Goal: Task Accomplishment & Management: Complete application form

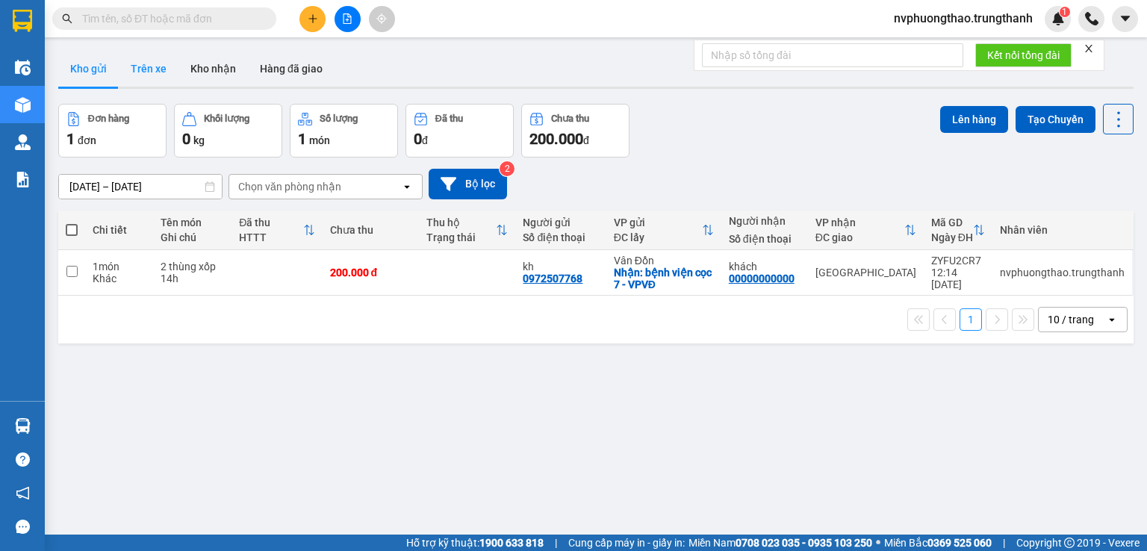
click at [140, 62] on button "Trên xe" at bounding box center [149, 69] width 60 height 36
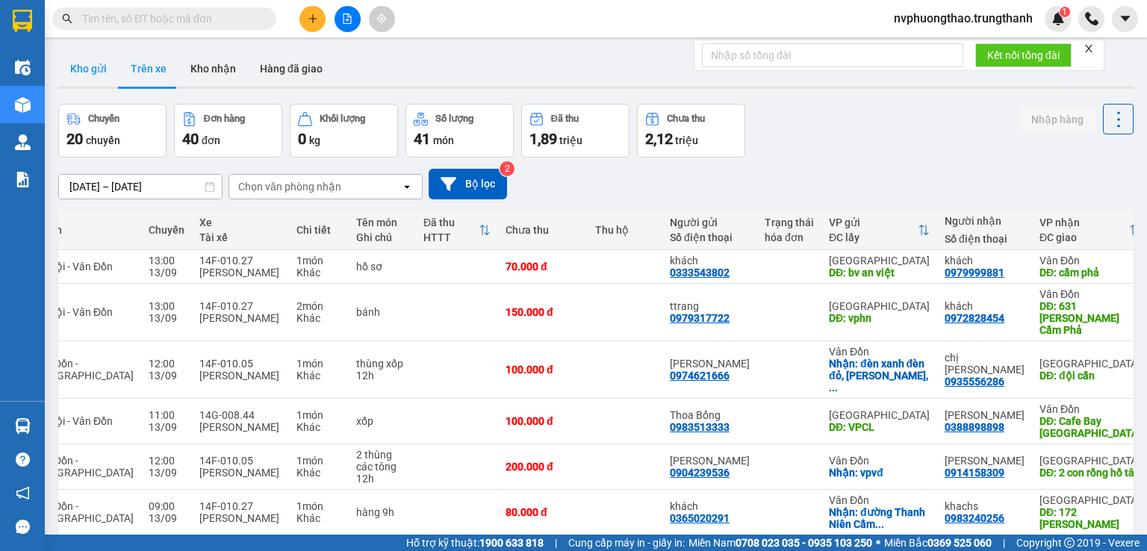
click at [75, 75] on button "Kho gửi" at bounding box center [88, 69] width 61 height 36
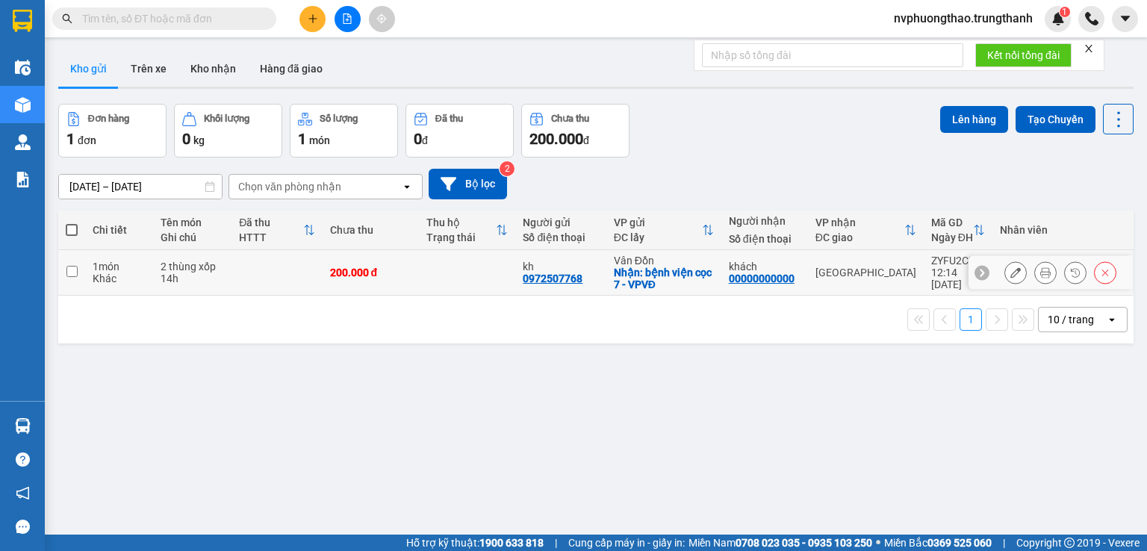
click at [1011, 273] on icon at bounding box center [1016, 272] width 10 height 10
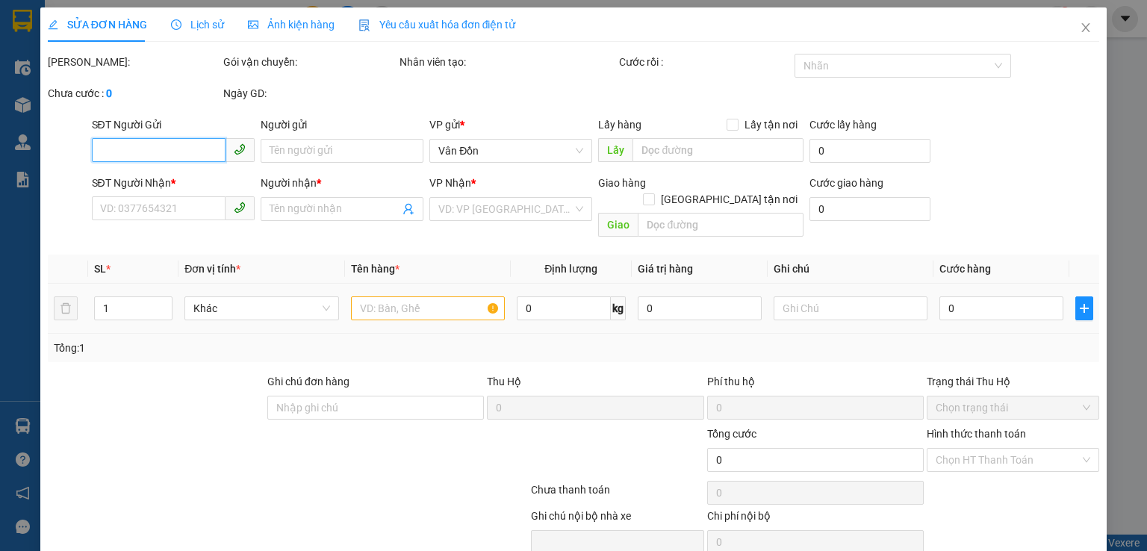
type input "0972507768"
type input "kh"
checkbox input "true"
type input "bệnh viện cọc 7 - VPVĐ"
type input "00000000000"
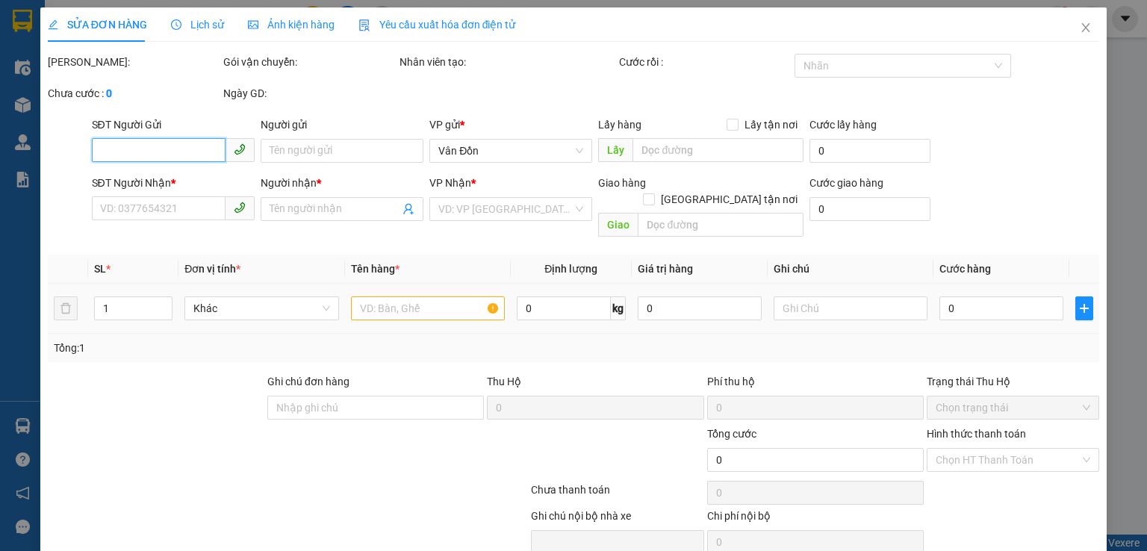
type input "khách"
type input "200.000"
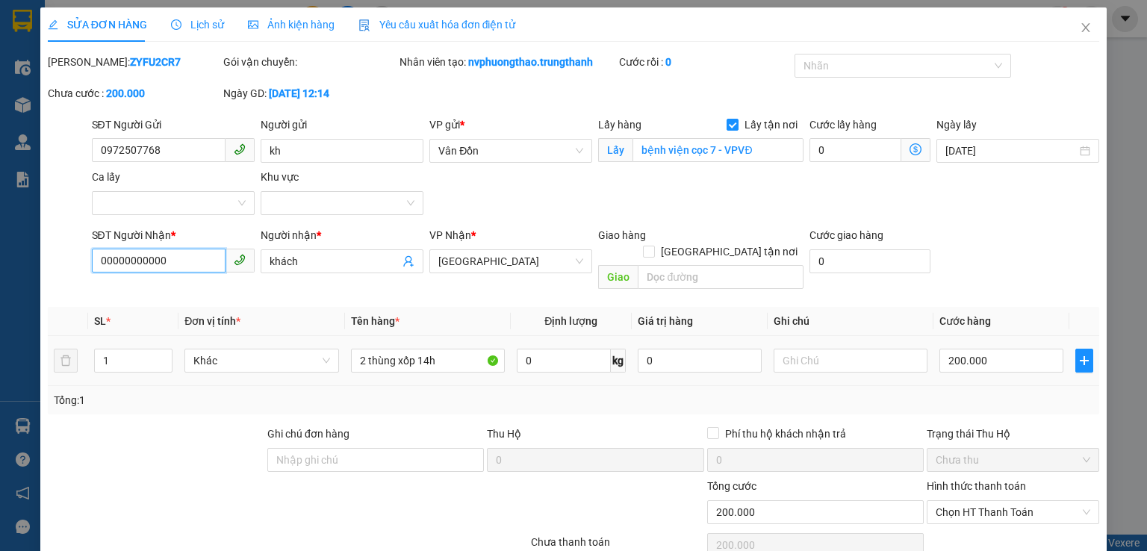
drag, startPoint x: 179, startPoint y: 262, endPoint x: 38, endPoint y: 262, distance: 140.4
click at [38, 262] on div "SỬA ĐƠN HÀNG Lịch sử Ảnh kiện hàng Yêu cầu xuất hóa đơn điện tử Total Paid Fee …" at bounding box center [573, 275] width 1147 height 551
click at [158, 261] on input "0941258" at bounding box center [159, 261] width 134 height 24
type input "0941258899"
click at [681, 265] on input "text" at bounding box center [721, 277] width 166 height 24
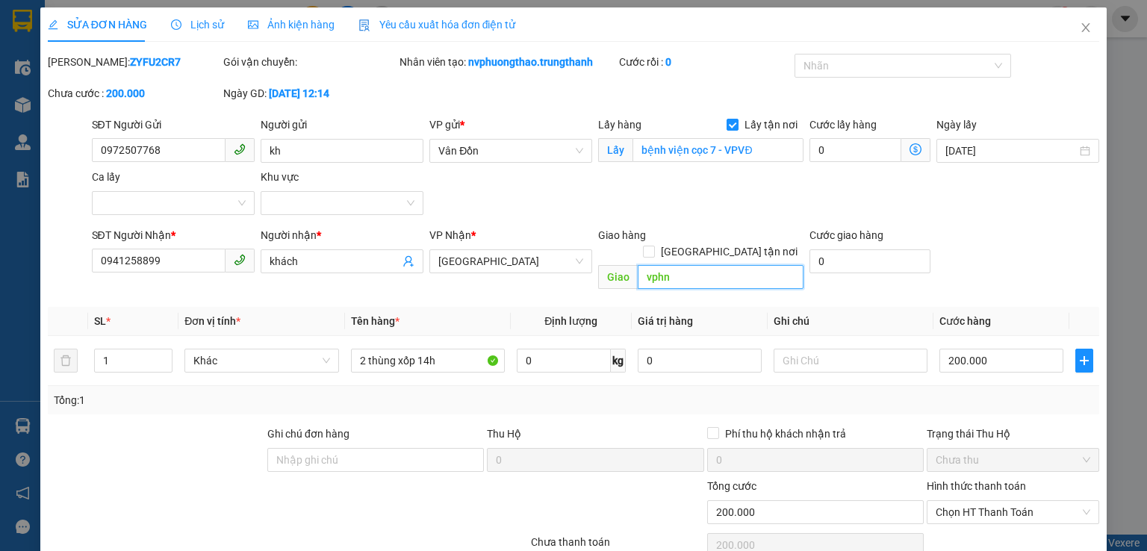
type input "vphn"
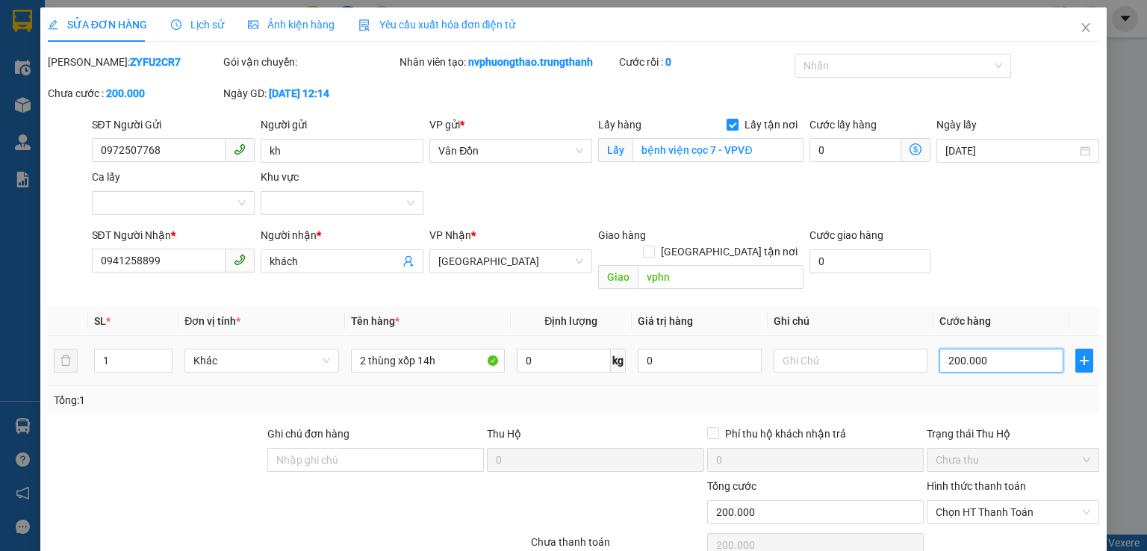
click at [1005, 349] on input "200.000" at bounding box center [1002, 361] width 124 height 24
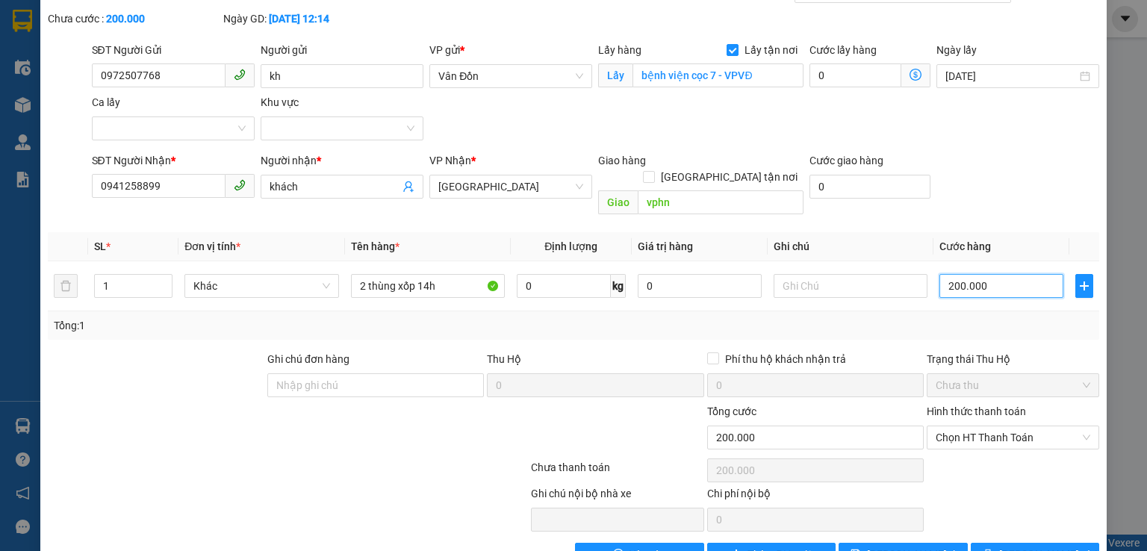
scroll to position [102, 0]
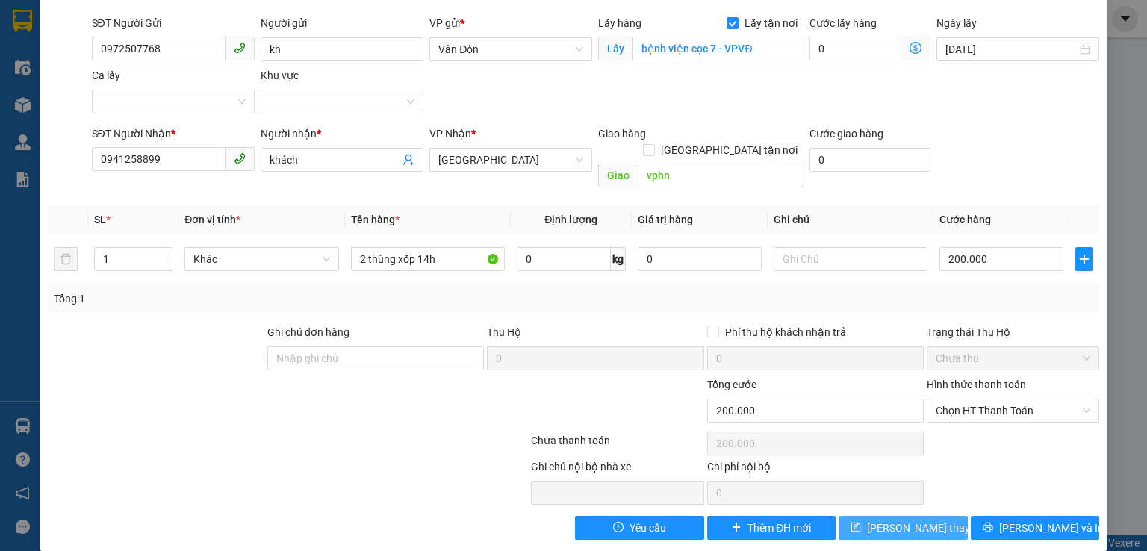
click at [905, 520] on span "Lưu thay đổi" at bounding box center [927, 528] width 120 height 16
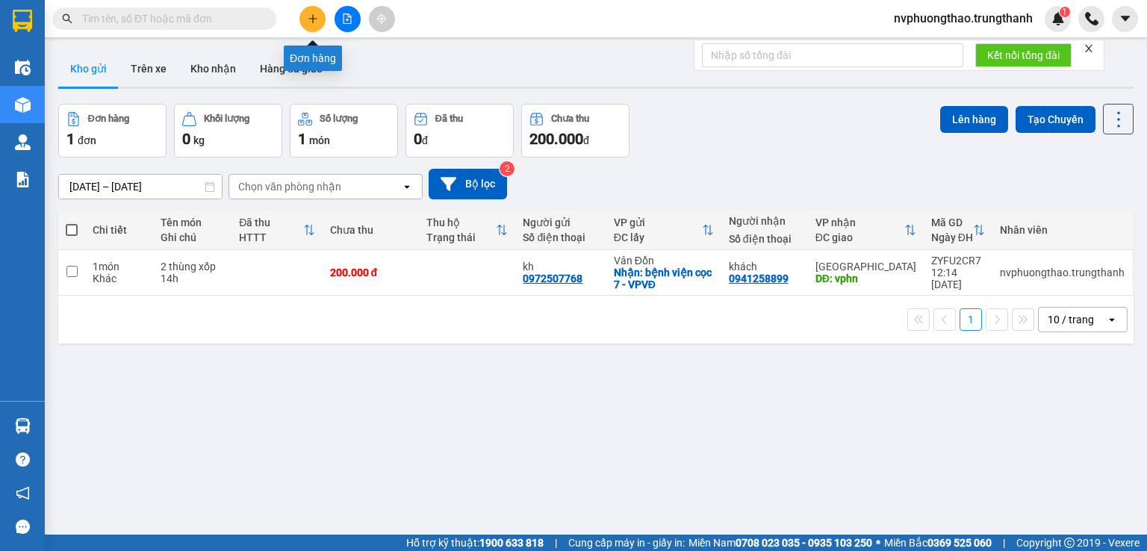
click at [311, 17] on icon "plus" at bounding box center [313, 18] width 10 height 10
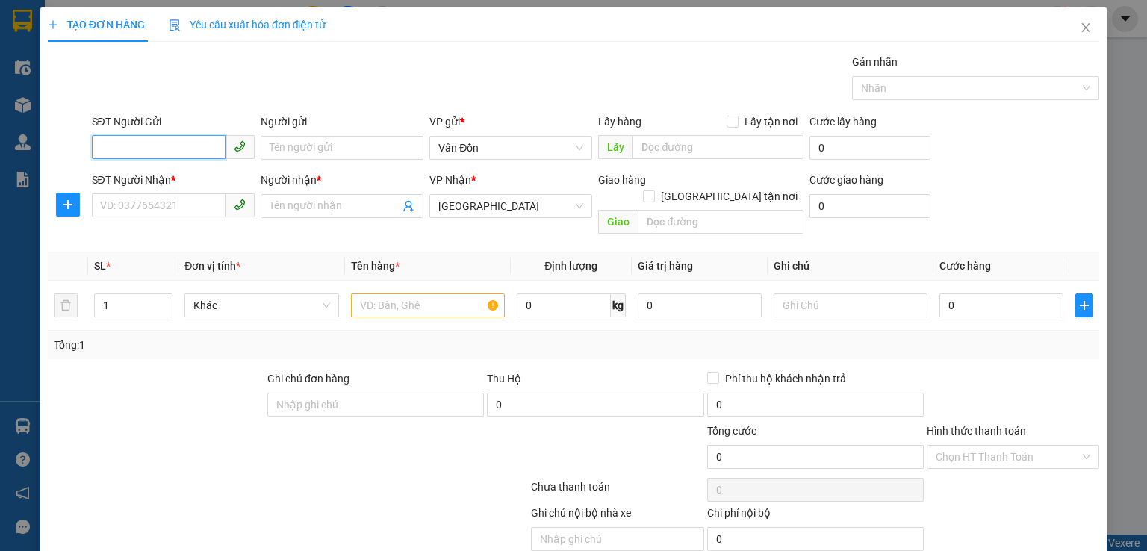
click at [123, 146] on input "SĐT Người Gửi" at bounding box center [159, 147] width 134 height 24
click at [136, 146] on input "0869" at bounding box center [159, 147] width 134 height 24
click at [151, 141] on input "0869860" at bounding box center [159, 147] width 134 height 24
click at [170, 146] on input "0869860" at bounding box center [159, 147] width 134 height 24
type input "0869860555"
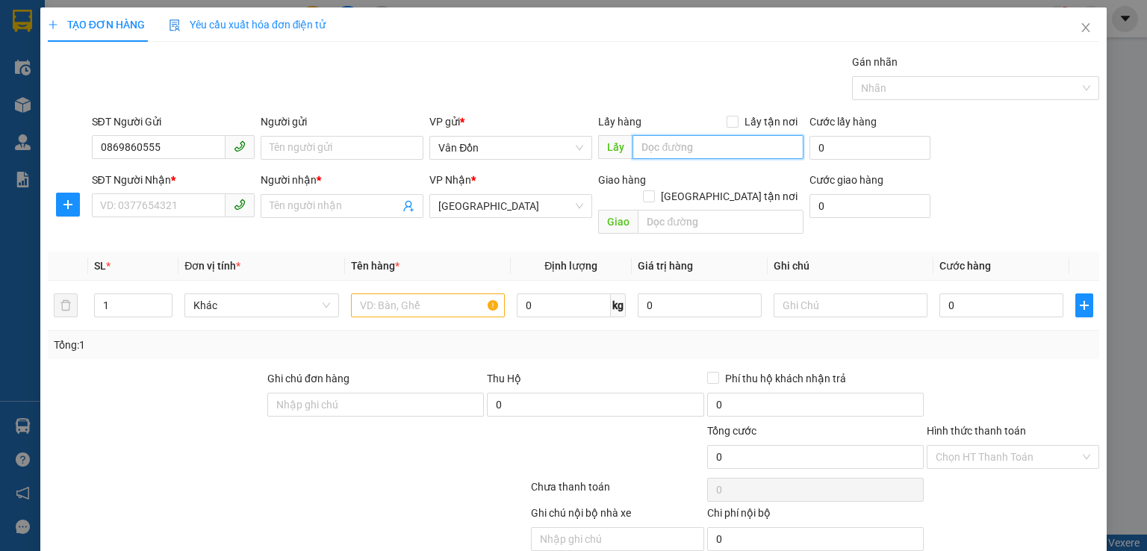
click at [664, 145] on input "text" at bounding box center [718, 147] width 171 height 24
type input "qninn-lxe"
click at [149, 202] on input "SĐT Người Nhận *" at bounding box center [159, 205] width 134 height 24
click at [152, 203] on input "SĐT Người Nhận *" at bounding box center [159, 205] width 134 height 24
type input "0973032851"
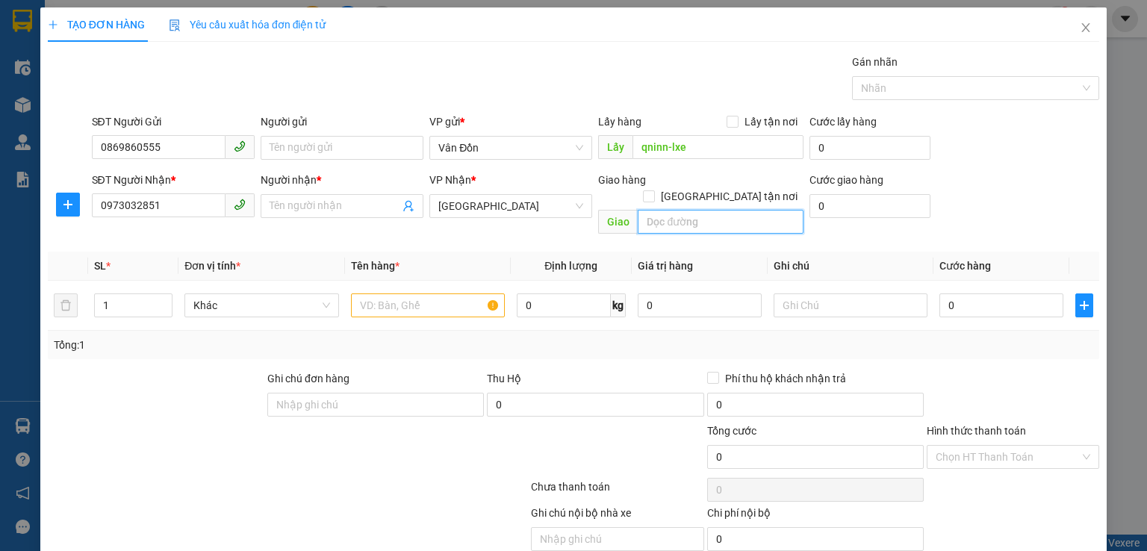
click at [699, 210] on input "text" at bounding box center [721, 222] width 166 height 24
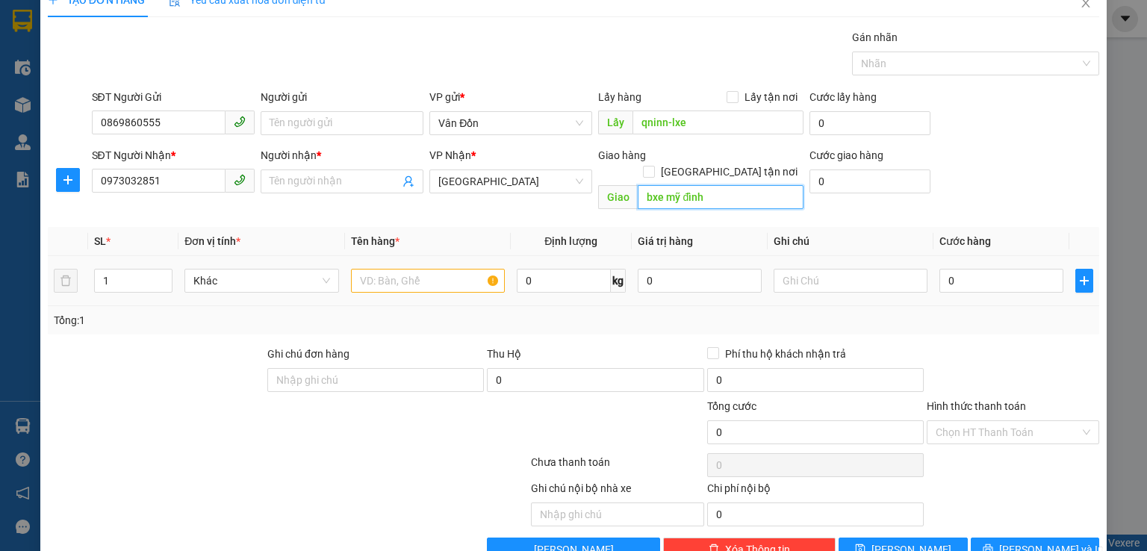
type input "bxe mỹ đình"
click at [412, 269] on input "text" at bounding box center [428, 281] width 154 height 24
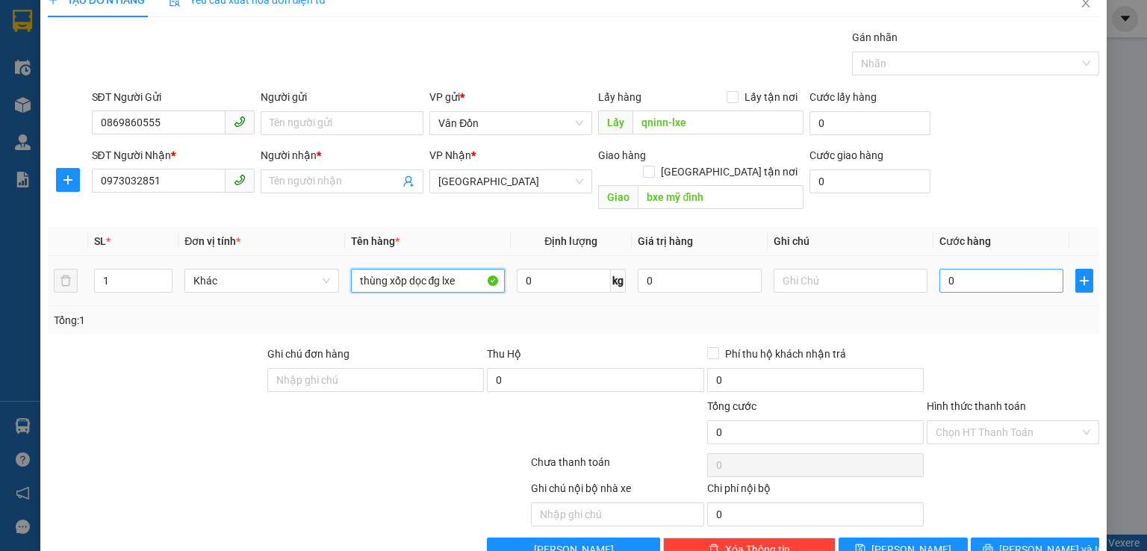
type input "thùng xốp dọc đg lxe"
click at [968, 269] on input "0" at bounding box center [1002, 281] width 124 height 24
click at [99, 407] on div at bounding box center [200, 424] width 308 height 52
click at [970, 269] on input "0" at bounding box center [1002, 281] width 124 height 24
type input "8"
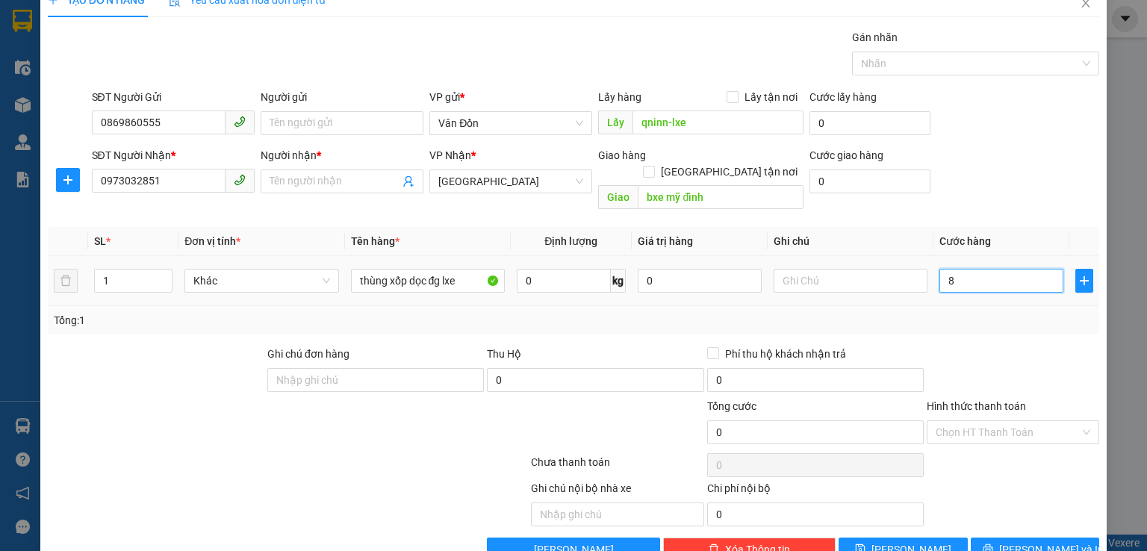
type input "8"
type input "80"
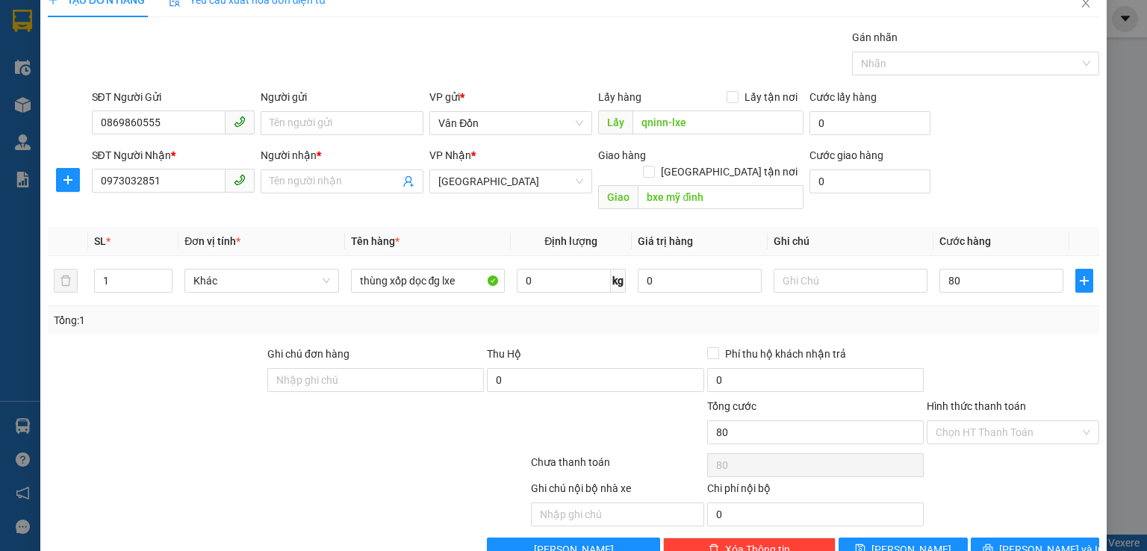
type input "80.000"
click at [955, 311] on div "Tổng: 1" at bounding box center [574, 320] width 1052 height 28
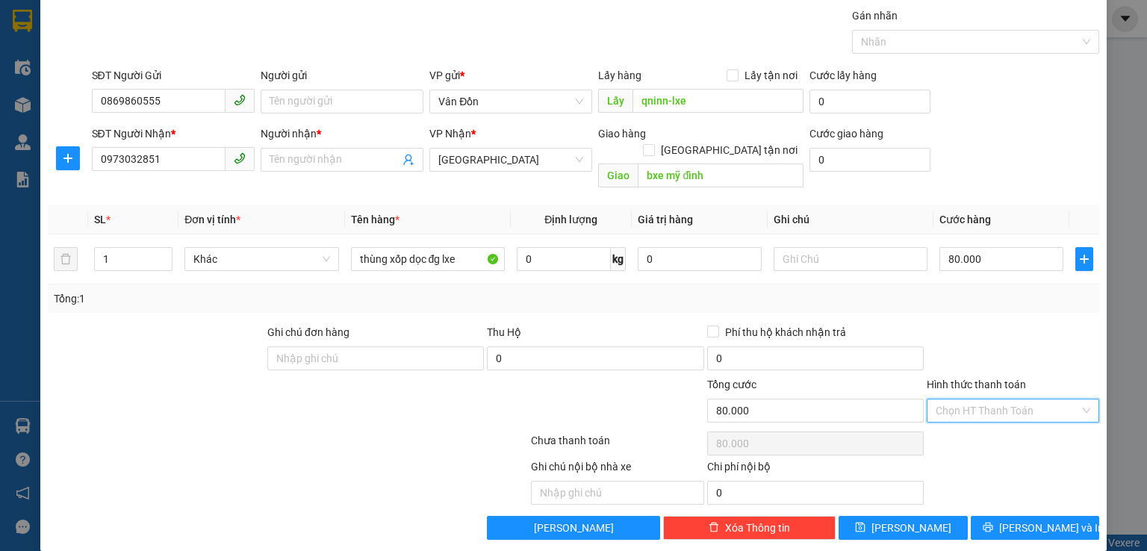
drag, startPoint x: 992, startPoint y: 386, endPoint x: 986, endPoint y: 414, distance: 28.3
click at [991, 400] on input "Hình thức thanh toán" at bounding box center [1008, 411] width 144 height 22
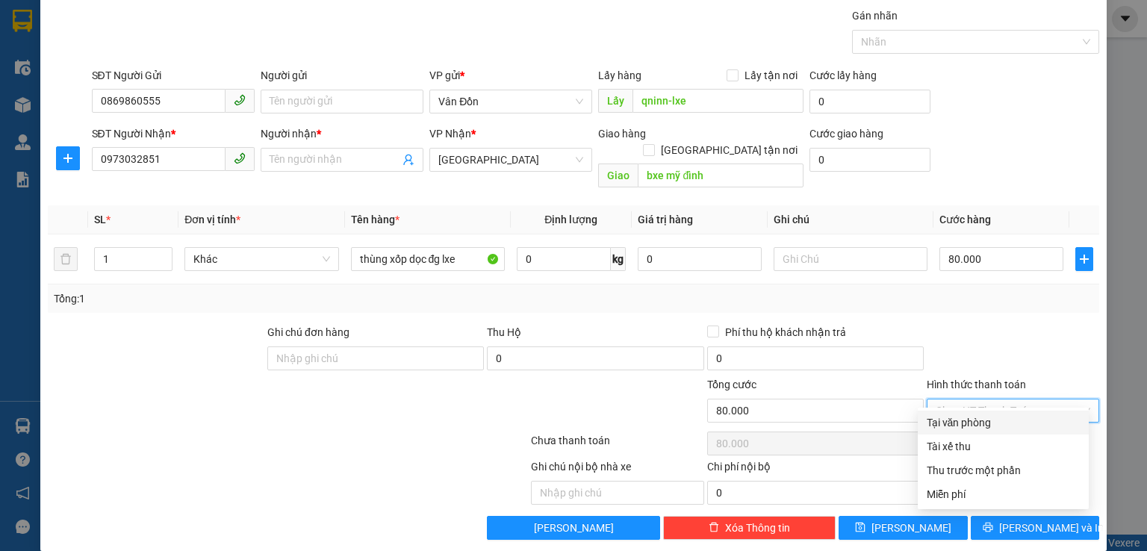
click at [980, 422] on div "Tại văn phòng" at bounding box center [1003, 423] width 153 height 16
type input "0"
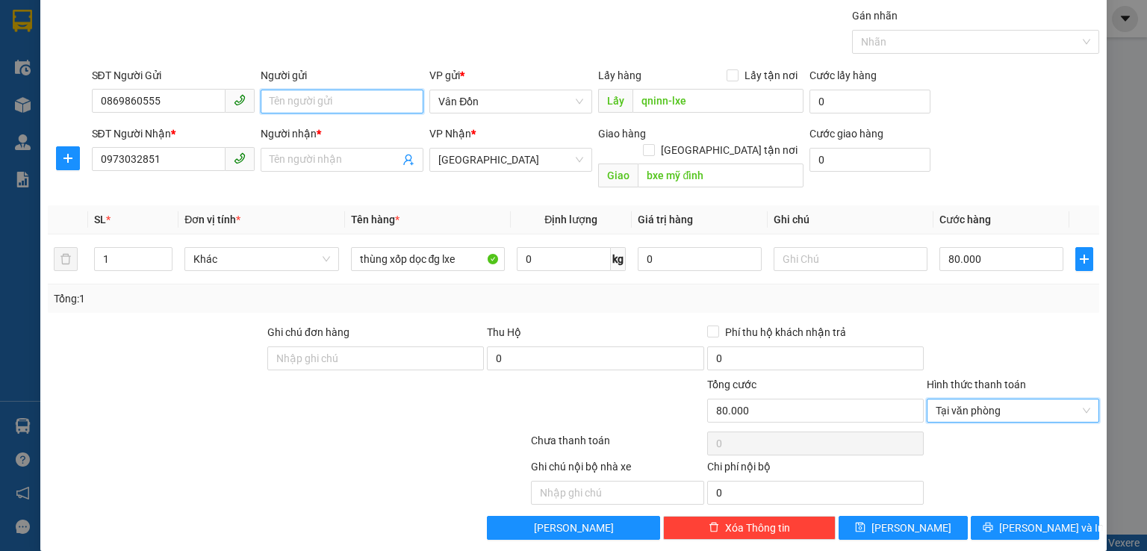
click at [336, 105] on input "Người gửi" at bounding box center [342, 102] width 163 height 24
type input "k"
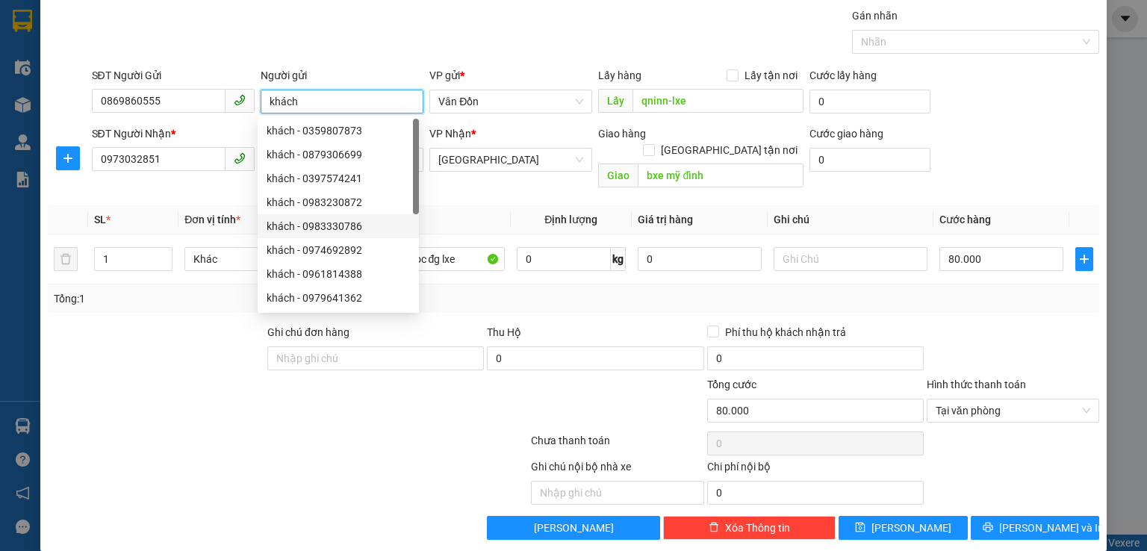
type input "khách"
click at [179, 352] on div at bounding box center [156, 350] width 220 height 52
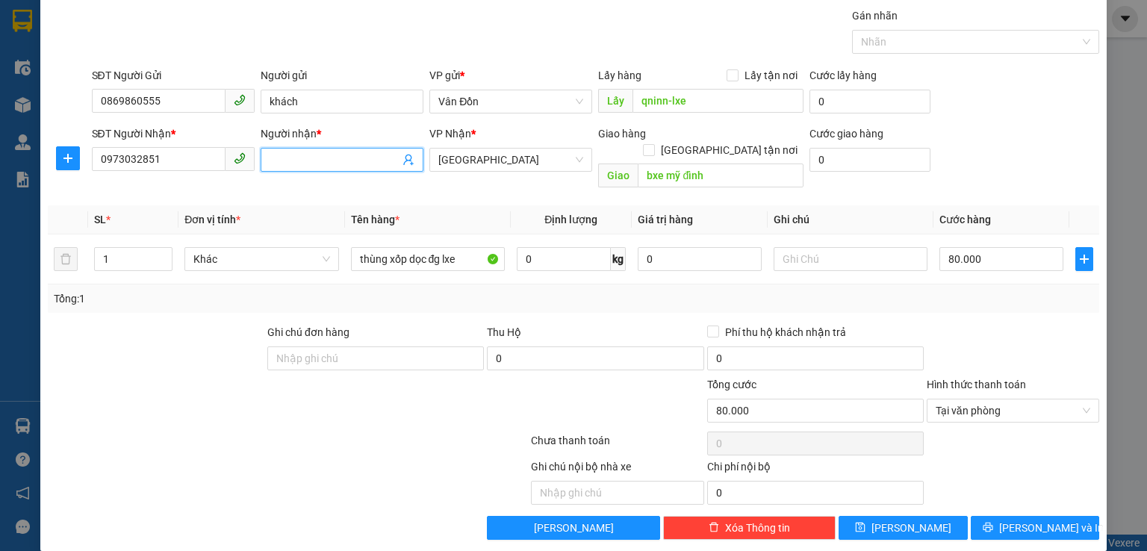
click at [300, 153] on input "Người nhận *" at bounding box center [335, 160] width 130 height 16
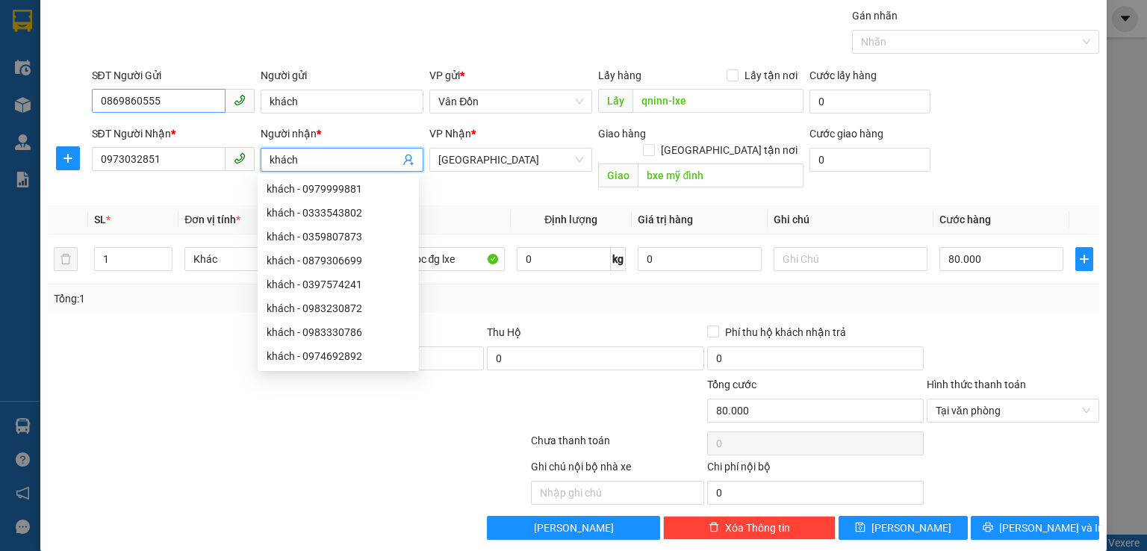
type input "khách"
click at [123, 102] on input "0869860555" at bounding box center [159, 101] width 134 height 24
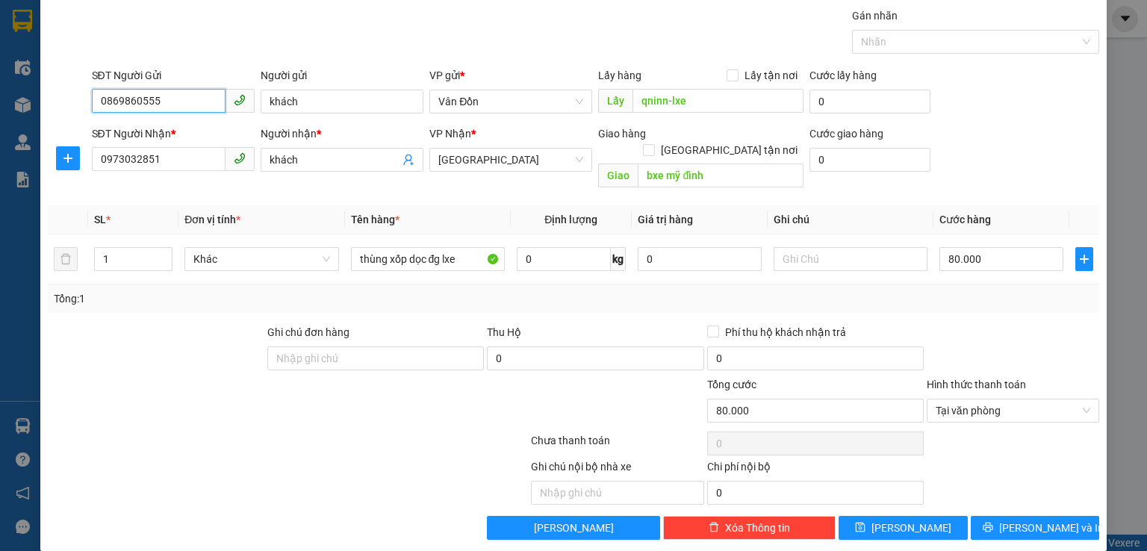
click at [146, 94] on input "0869860555" at bounding box center [159, 101] width 134 height 24
click at [161, 94] on input "0869860555" at bounding box center [159, 101] width 134 height 24
click at [158, 168] on input "0973032851" at bounding box center [159, 159] width 134 height 24
click at [466, 247] on input "thùng xốp dọc đg lxe" at bounding box center [428, 259] width 154 height 24
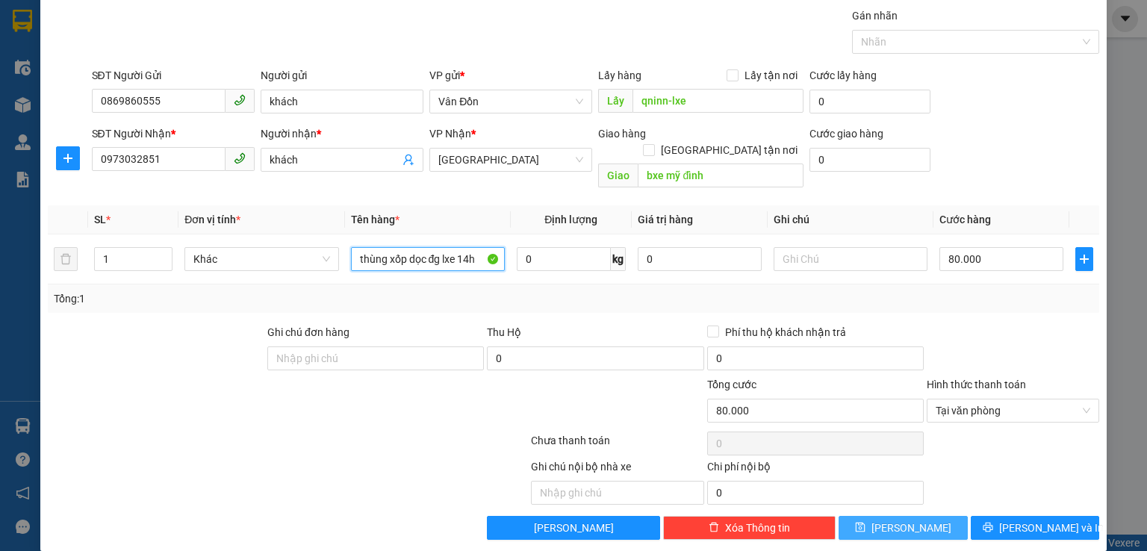
type input "thùng xốp dọc đg lxe 14h"
click at [908, 520] on span "Lưu" at bounding box center [912, 528] width 80 height 16
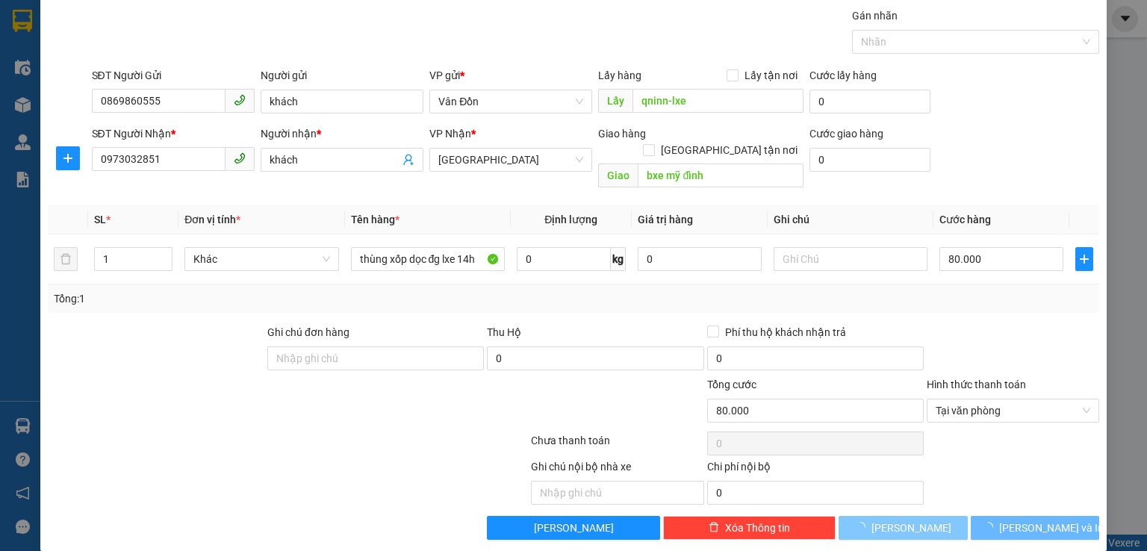
type input "0"
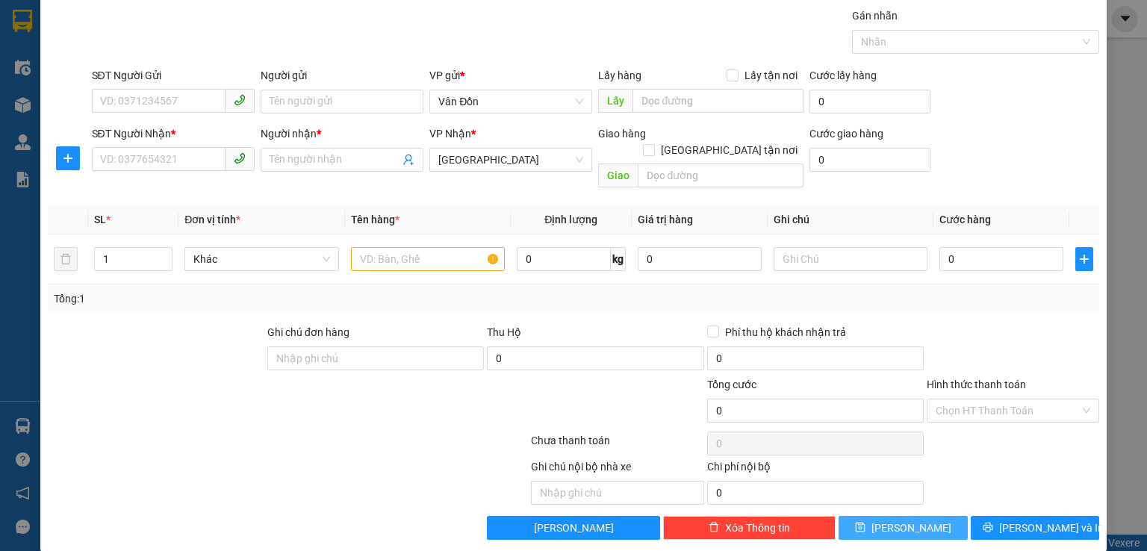
scroll to position [0, 0]
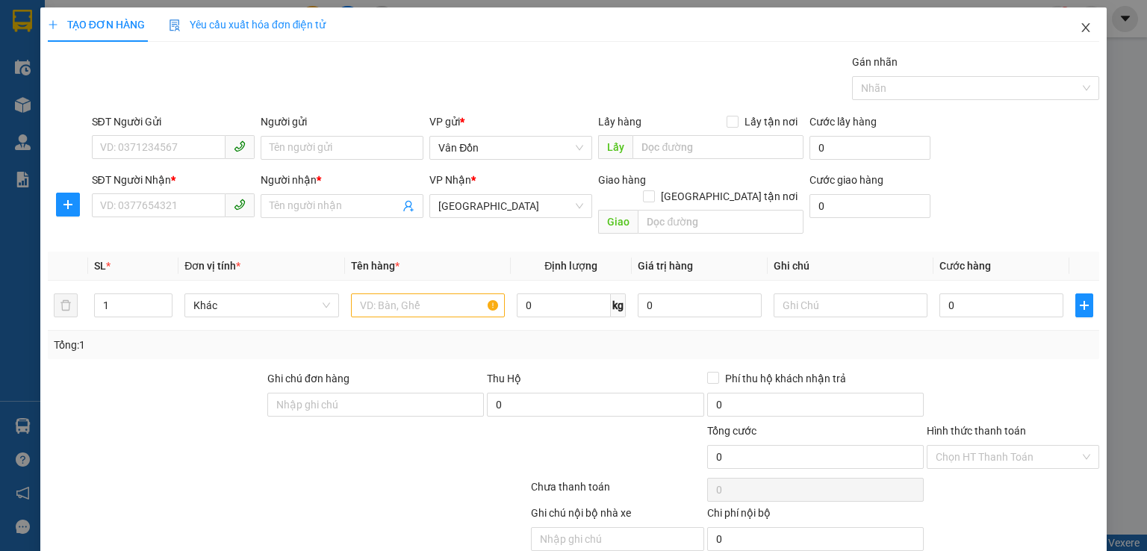
click at [1080, 25] on icon "close" at bounding box center [1086, 28] width 12 height 12
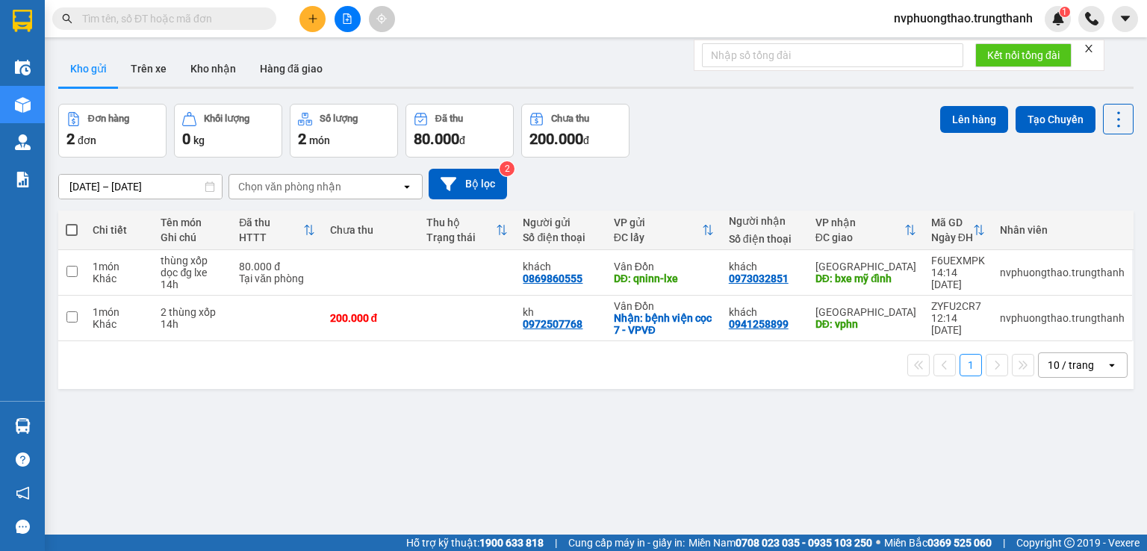
click at [93, 417] on div "ver 1.8.143 Kho gửi Trên xe Kho nhận Hàng đã giao Đơn hàng 2 đơn Khối lượng 0 k…" at bounding box center [596, 320] width 1088 height 551
click at [69, 315] on input "checkbox" at bounding box center [71, 316] width 11 height 11
checkbox input "true"
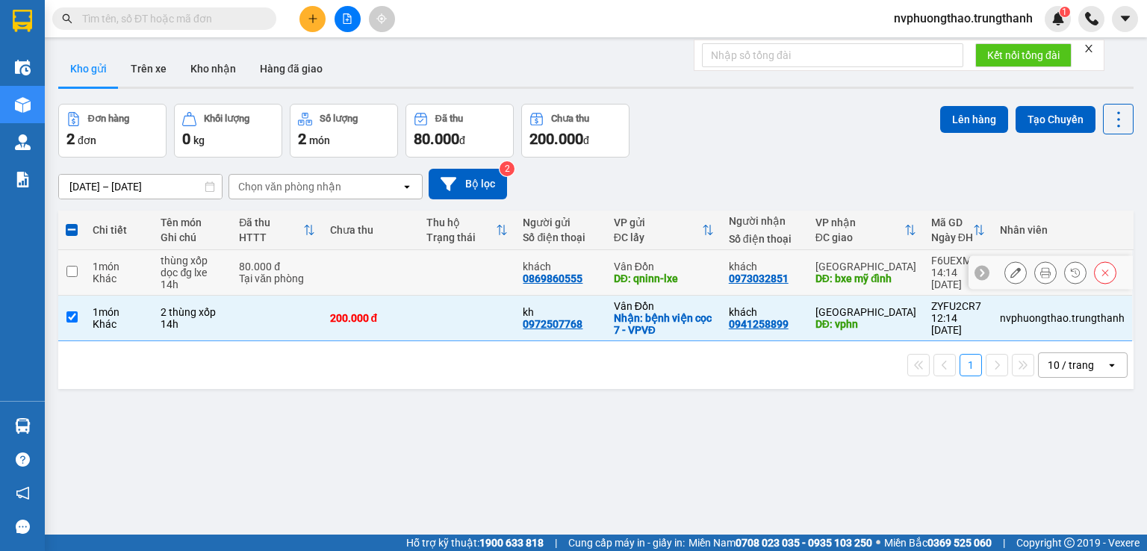
click at [69, 272] on input "checkbox" at bounding box center [71, 271] width 11 height 11
checkbox input "true"
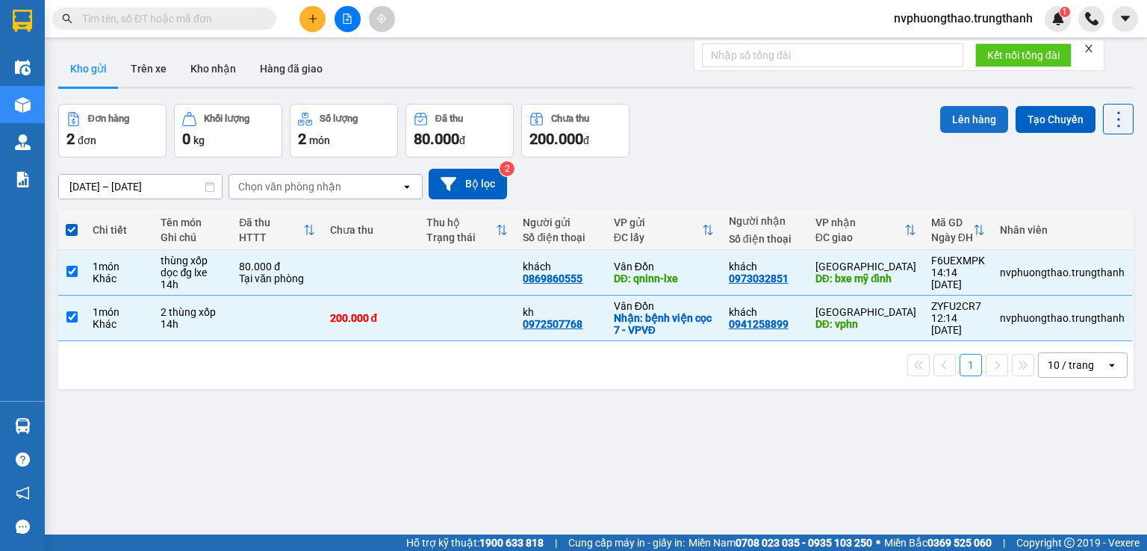
click at [959, 114] on button "Lên hàng" at bounding box center [974, 119] width 68 height 27
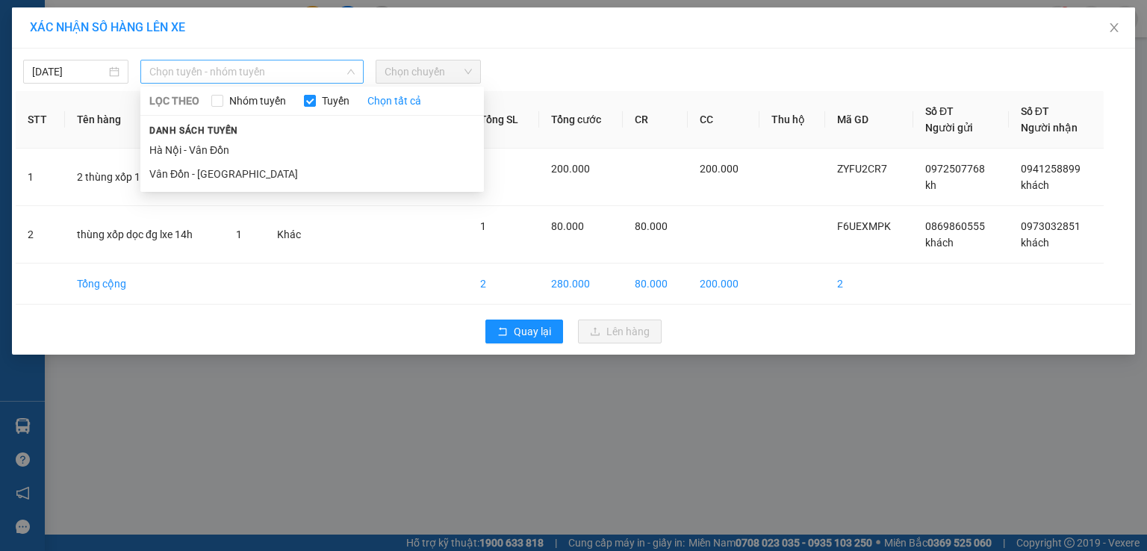
click at [236, 69] on span "Chọn tuyến - nhóm tuyến" at bounding box center [251, 72] width 205 height 22
drag, startPoint x: 217, startPoint y: 175, endPoint x: 376, endPoint y: 97, distance: 177.7
click at [217, 176] on li "Vân Đồn - [GEOGRAPHIC_DATA]" at bounding box center [312, 174] width 344 height 24
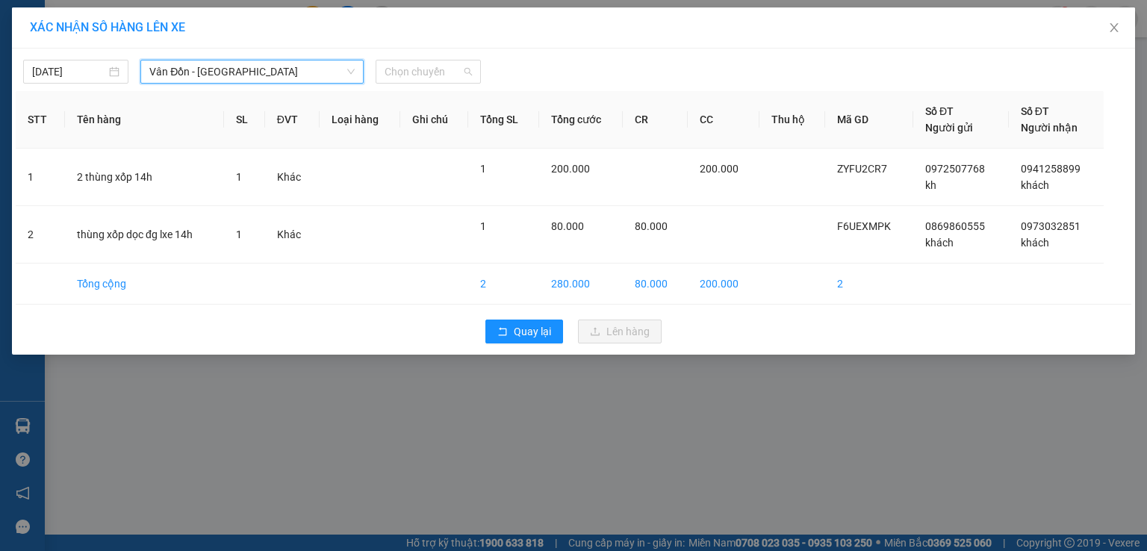
drag, startPoint x: 421, startPoint y: 78, endPoint x: 427, endPoint y: 84, distance: 9.0
click at [421, 78] on span "Chọn chuyến" at bounding box center [428, 72] width 87 height 22
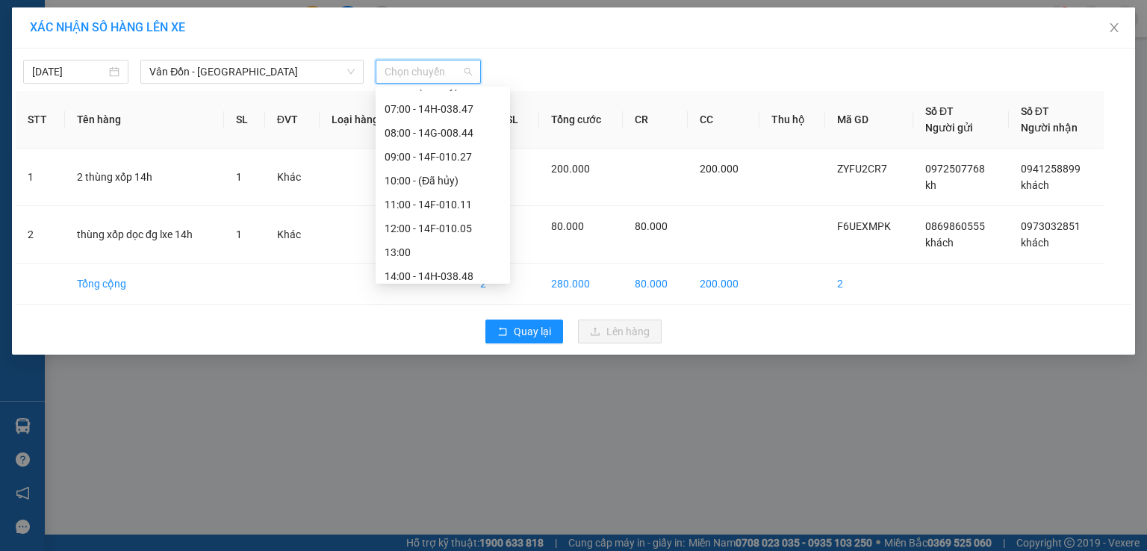
scroll to position [149, 0]
click at [461, 237] on div "14:00 - 14H-038.48" at bounding box center [443, 239] width 117 height 16
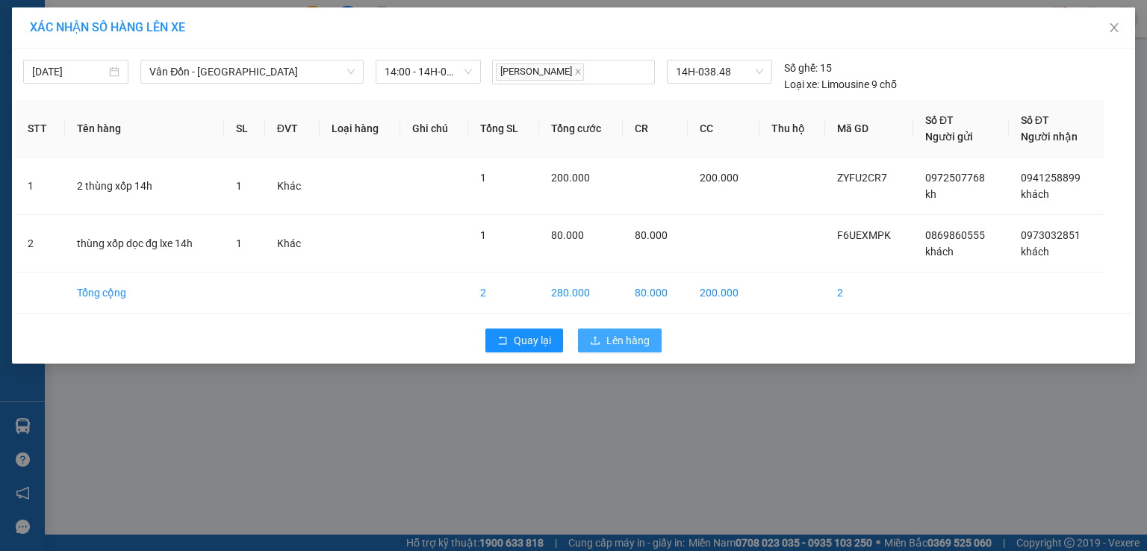
click at [619, 342] on span "Lên hàng" at bounding box center [628, 340] width 43 height 16
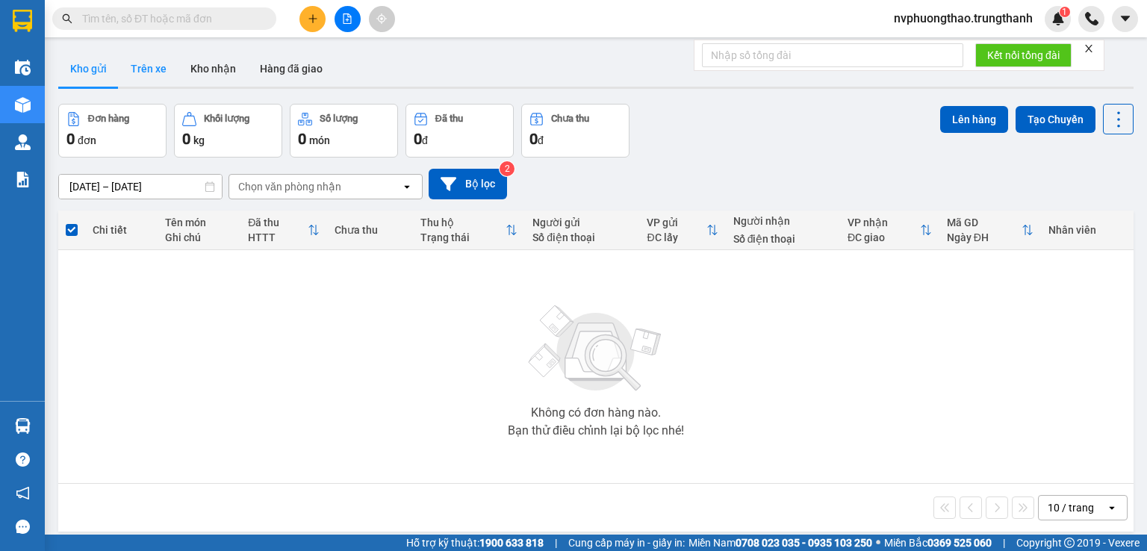
click at [147, 72] on button "Trên xe" at bounding box center [149, 69] width 60 height 36
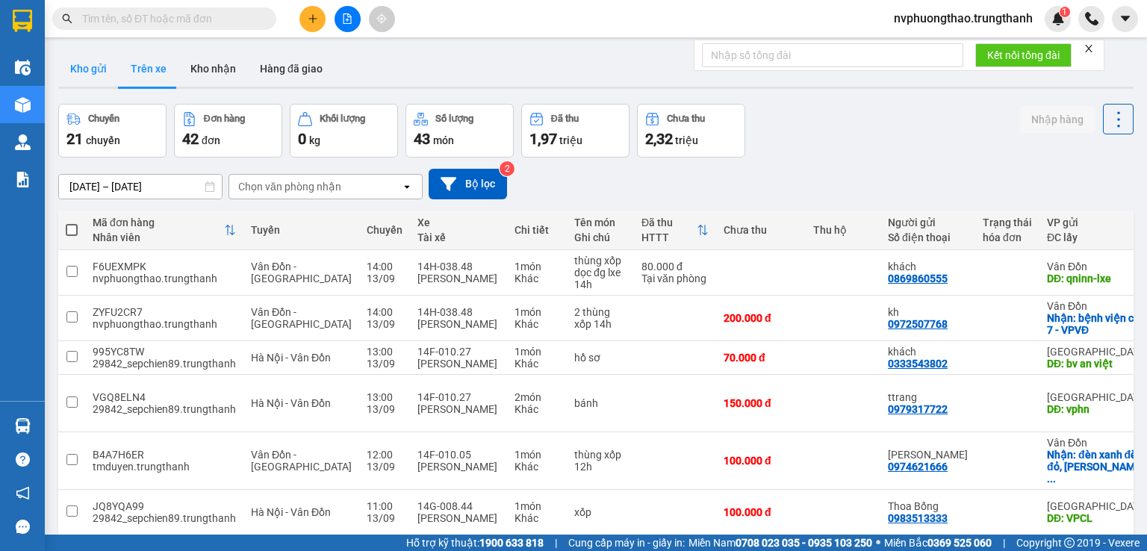
click at [100, 69] on button "Kho gửi" at bounding box center [88, 69] width 61 height 36
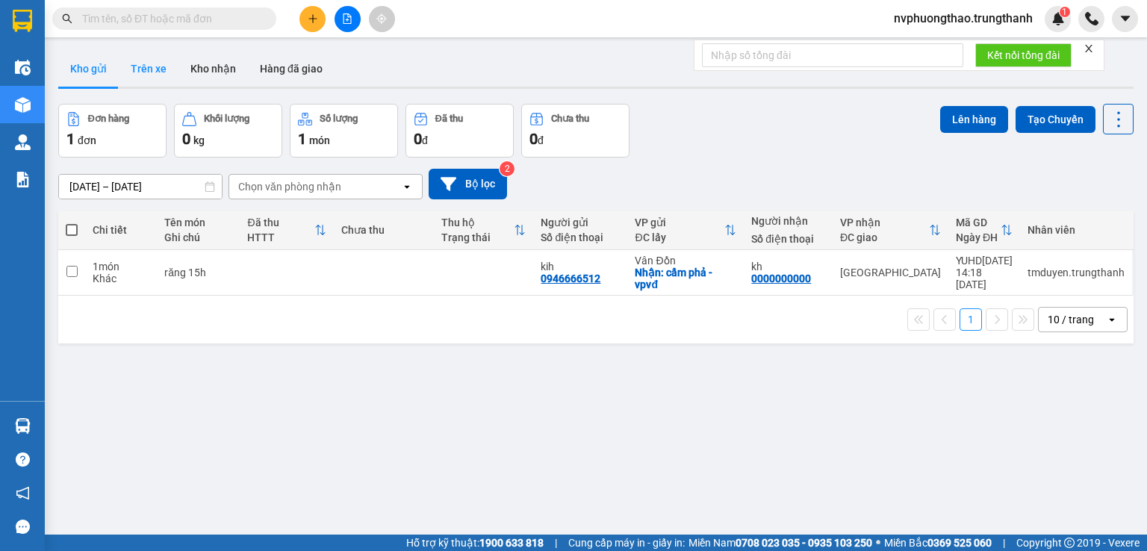
click at [149, 66] on button "Trên xe" at bounding box center [149, 69] width 60 height 36
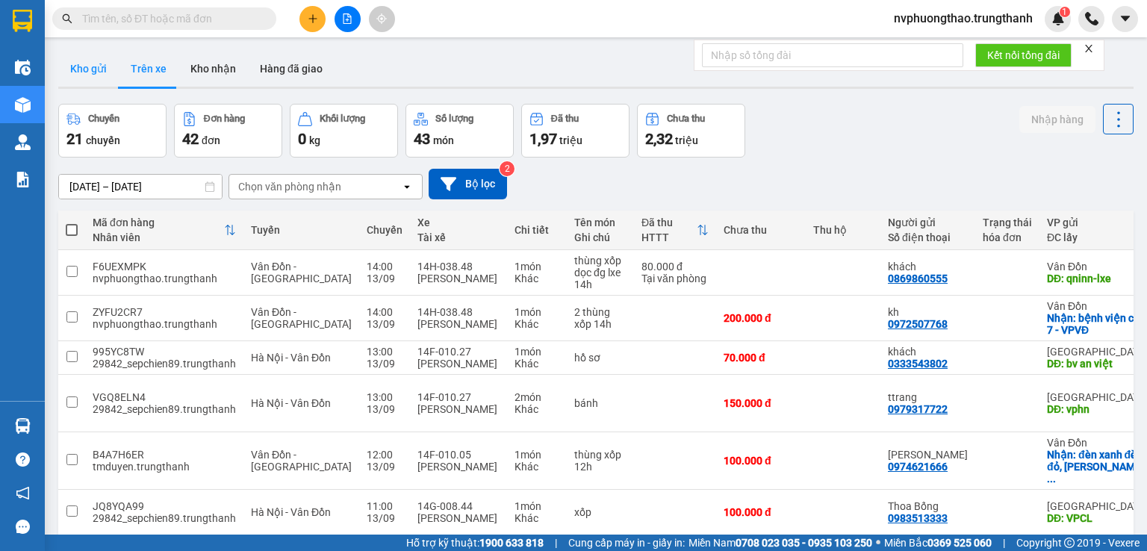
click at [93, 78] on button "Kho gửi" at bounding box center [88, 69] width 61 height 36
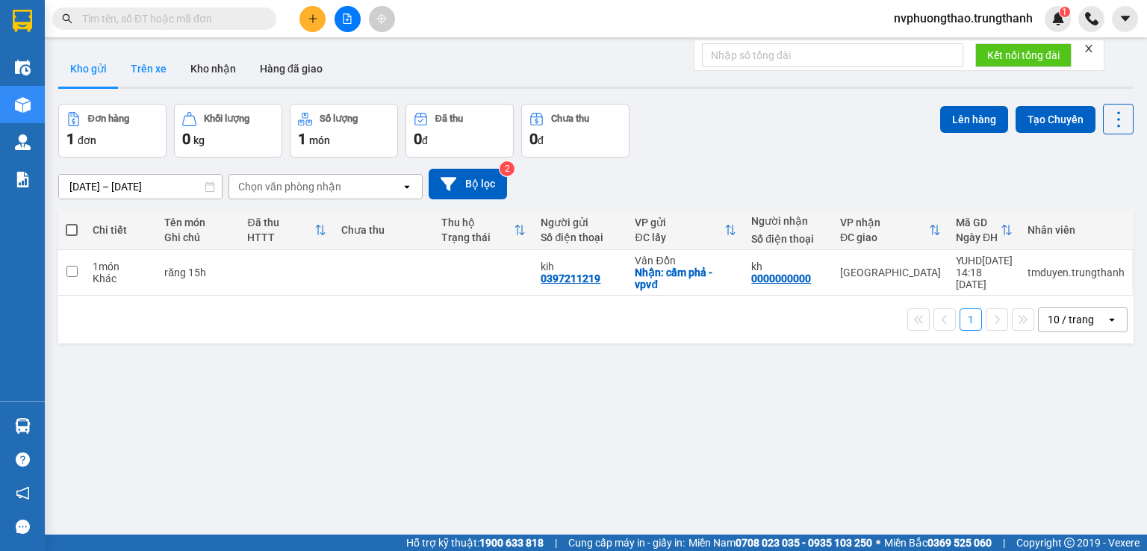
click at [149, 72] on button "Trên xe" at bounding box center [149, 69] width 60 height 36
